Goal: Task Accomplishment & Management: Manage account settings

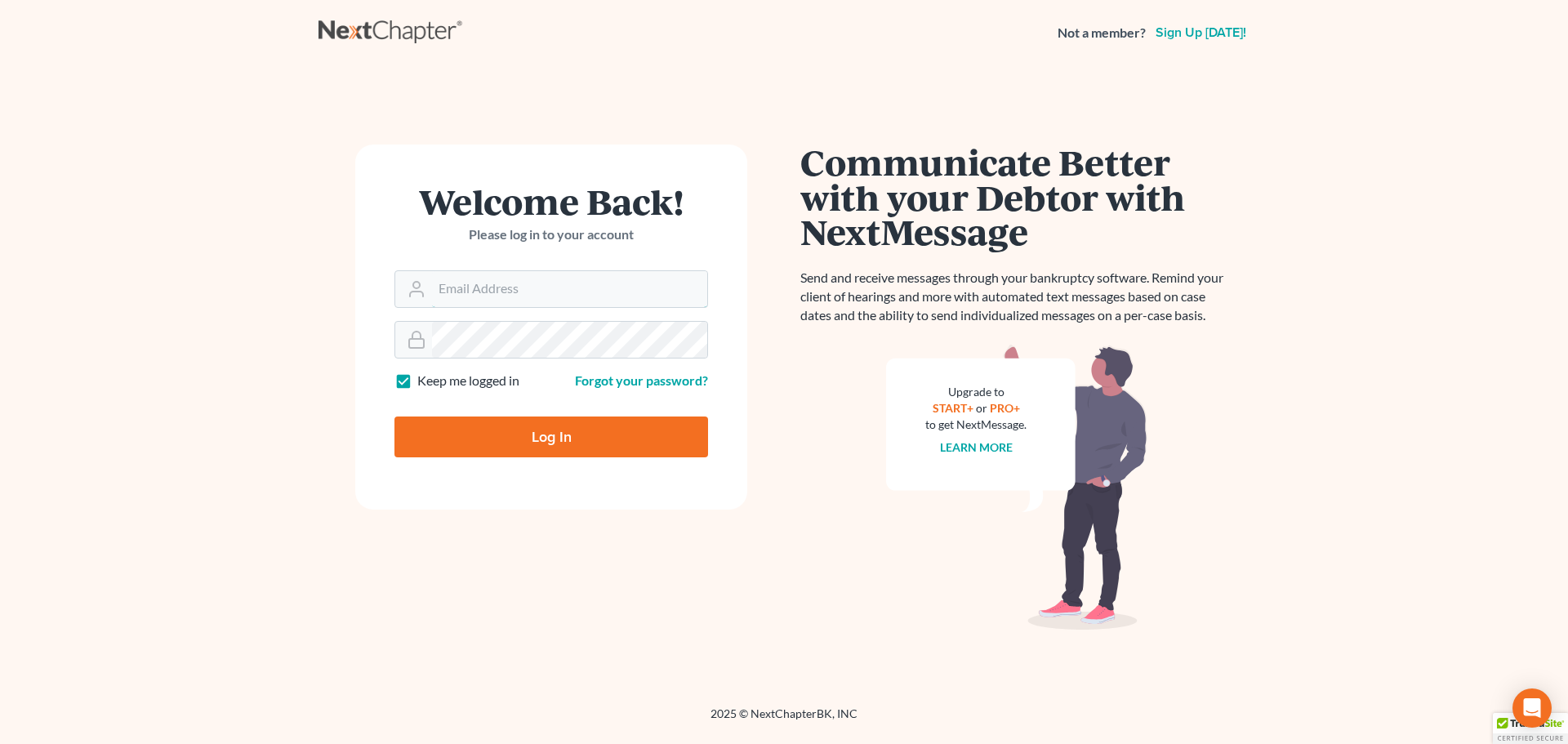
type input "[EMAIL_ADDRESS][DOMAIN_NAME]"
click at [536, 436] on input "Log In" at bounding box center [551, 437] width 313 height 41
type input "Thinking..."
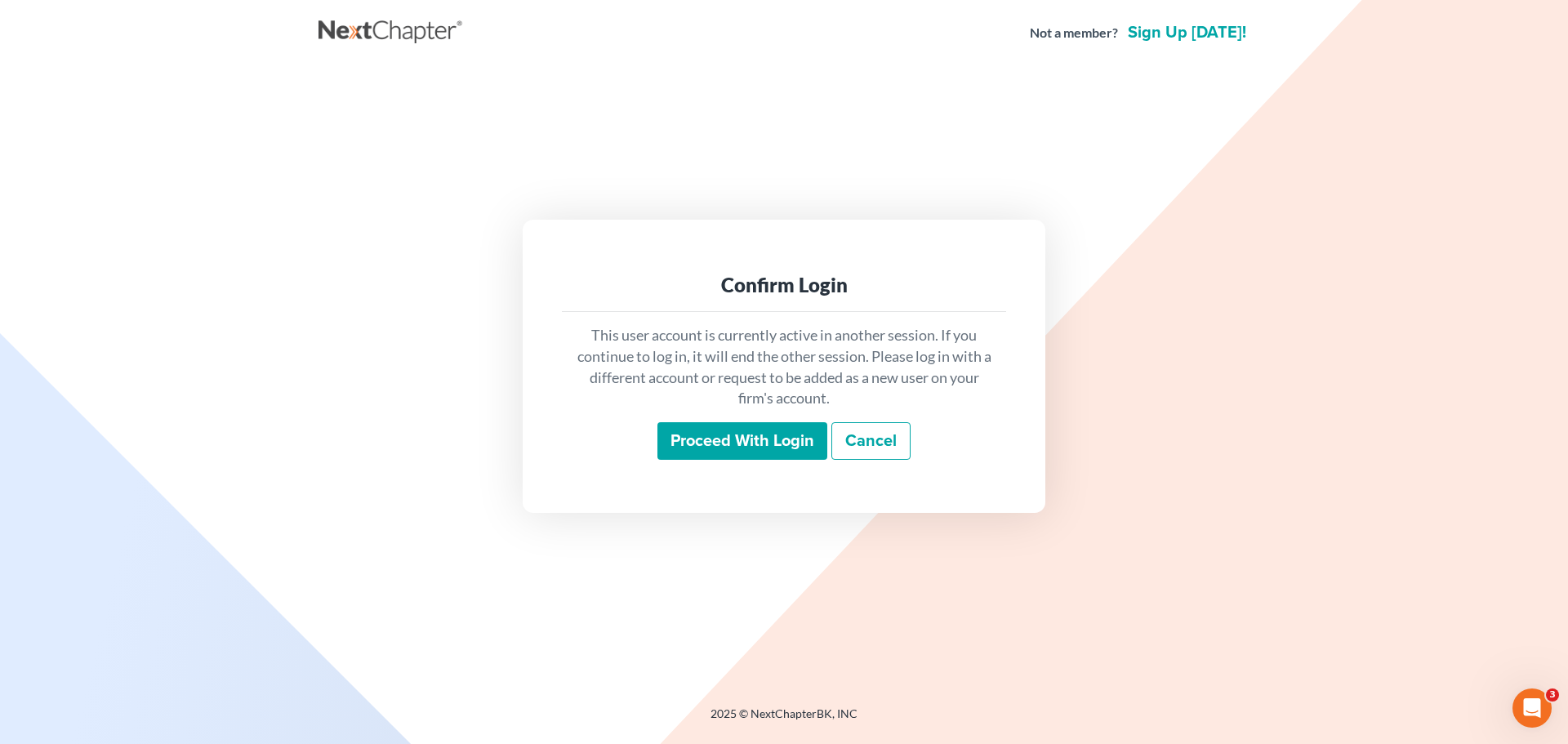
click at [688, 444] on input "Proceed with login" at bounding box center [742, 441] width 170 height 38
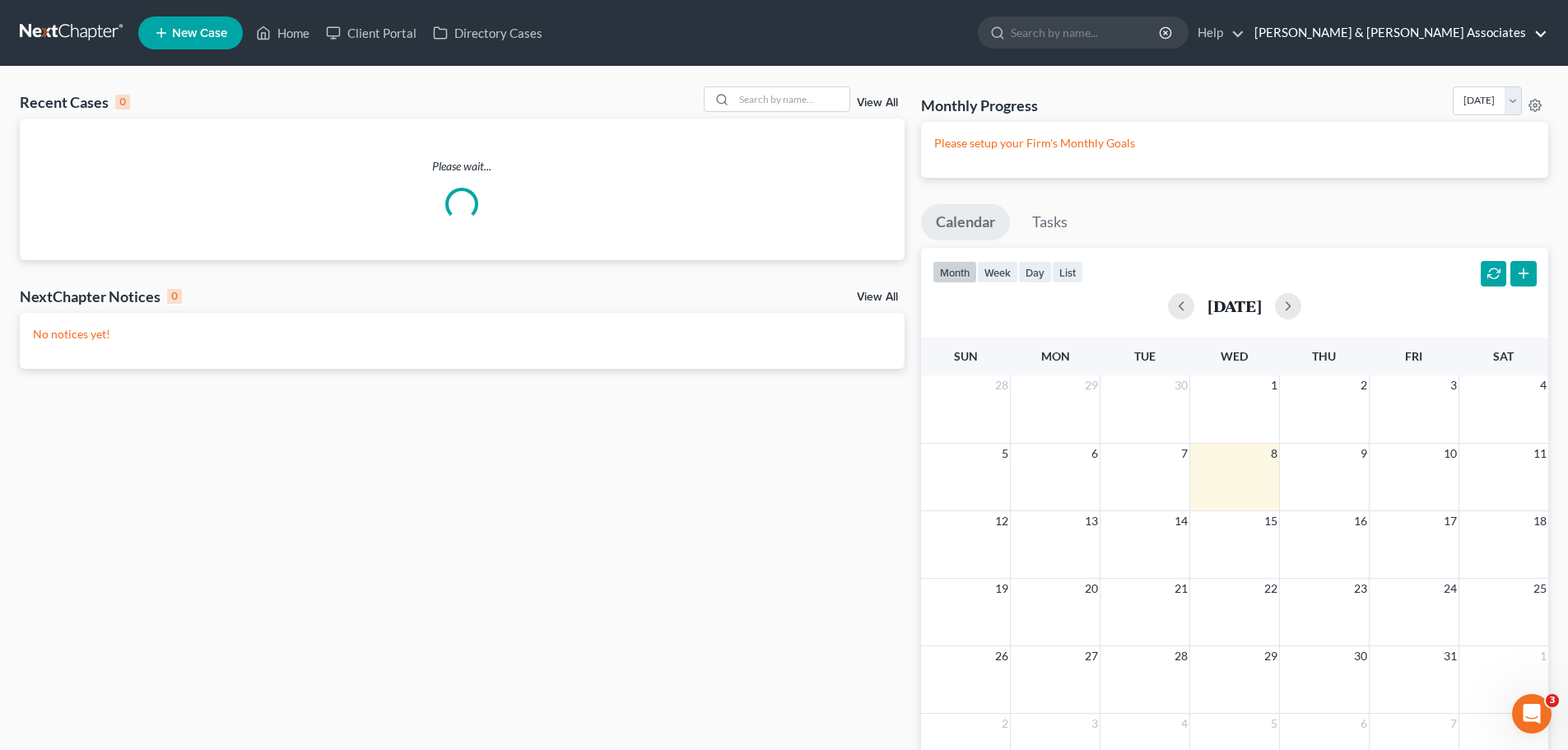
click at [1500, 31] on link "[PERSON_NAME] & [PERSON_NAME] Associates" at bounding box center [1396, 33] width 301 height 30
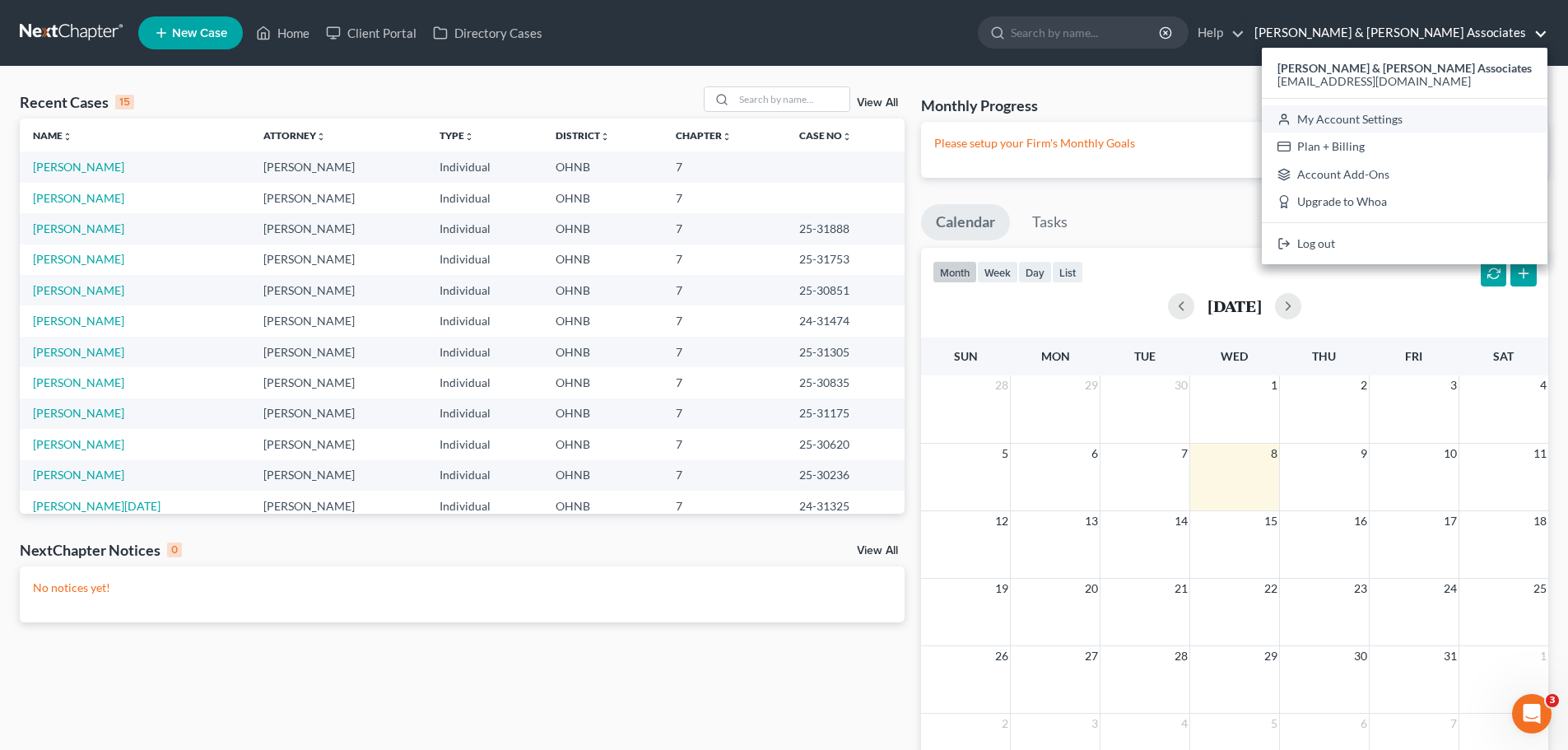
click at [1474, 121] on link "My Account Settings" at bounding box center [1405, 120] width 285 height 28
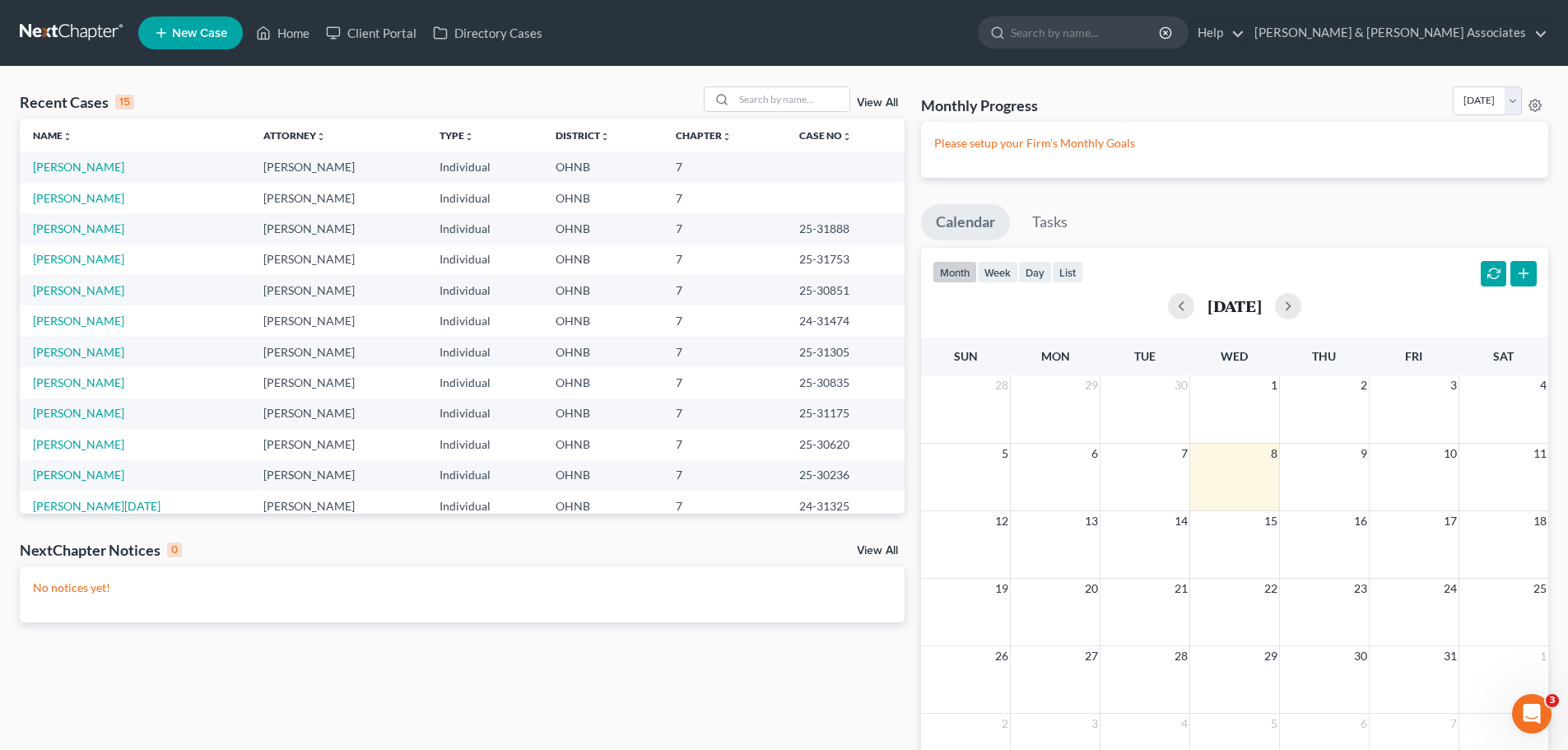
select select "24"
select select "36"
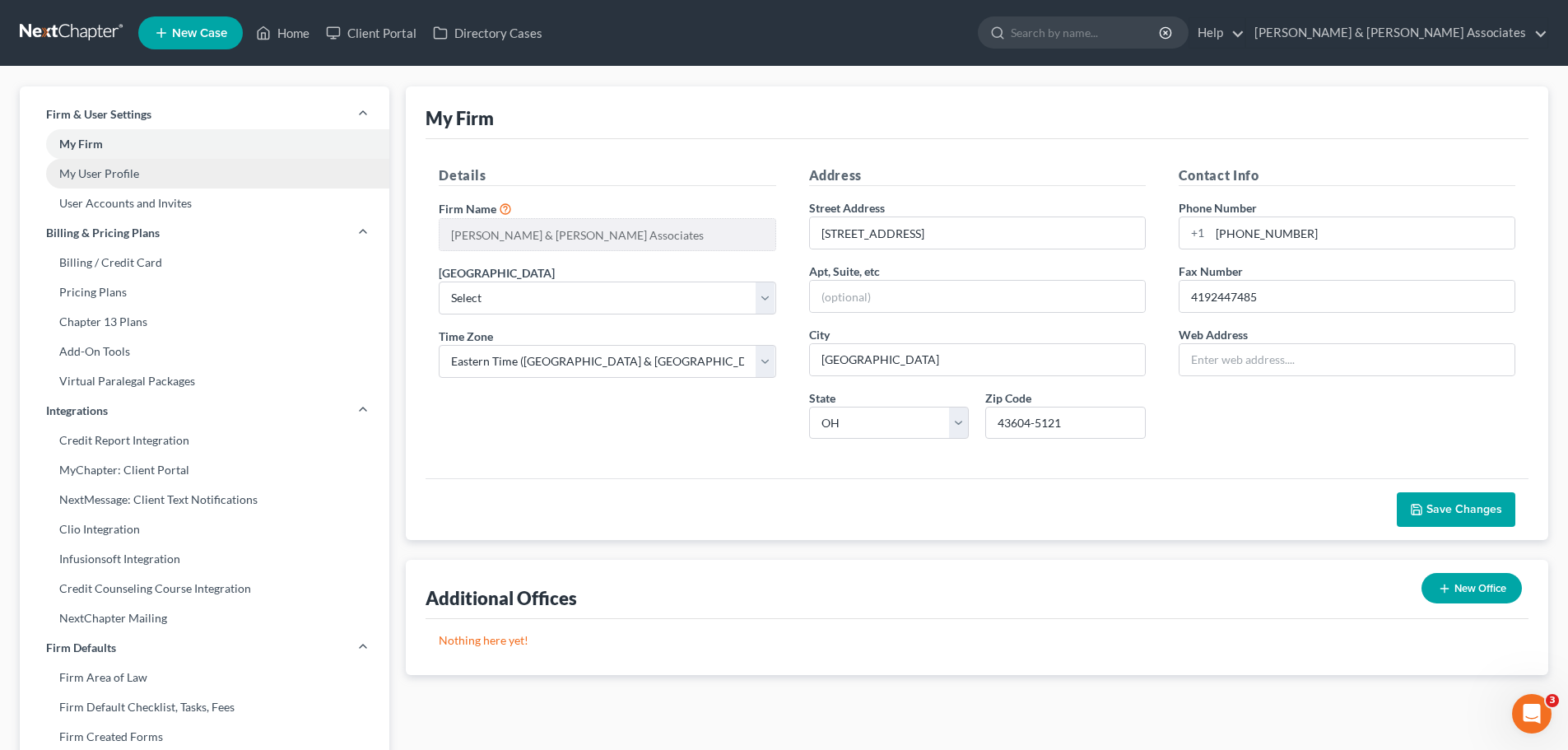
click at [122, 174] on link "My User Profile" at bounding box center [205, 174] width 370 height 30
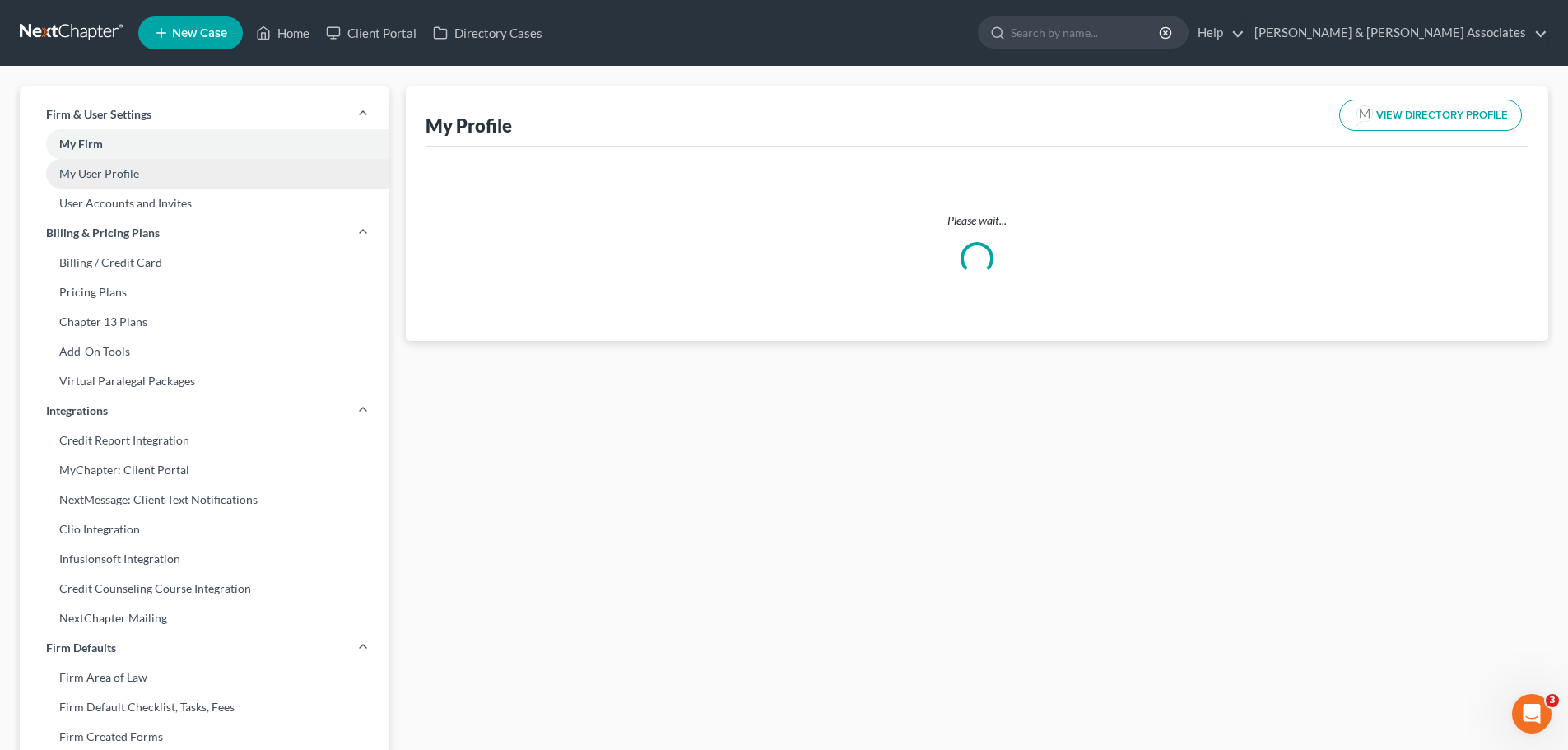
select select "36"
select select "61"
select select "attorney"
select select "0"
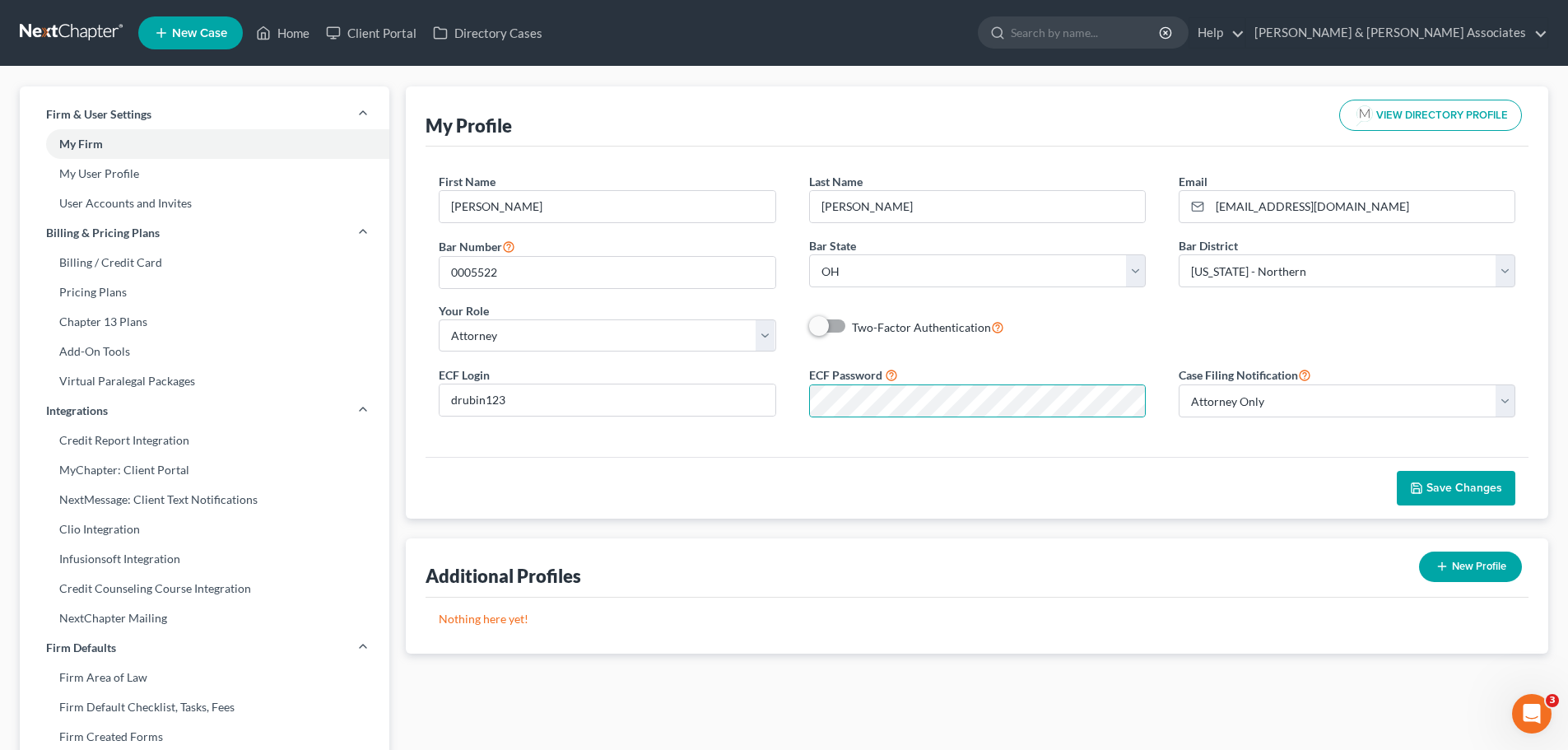
click at [1476, 493] on span "Save Changes" at bounding box center [1464, 488] width 76 height 14
